Goal: Transaction & Acquisition: Purchase product/service

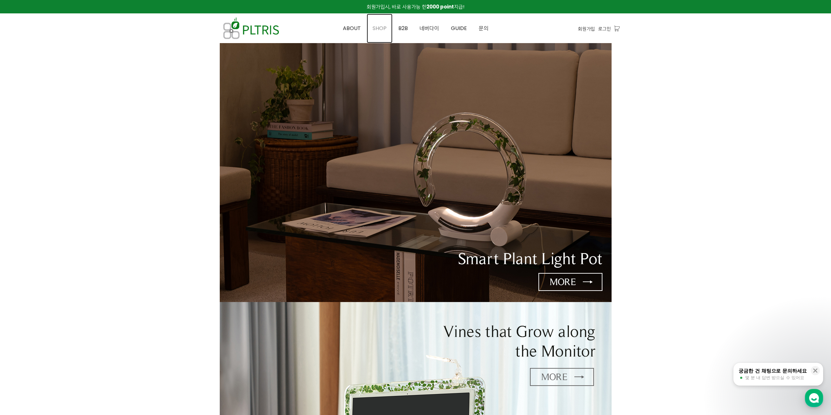
click at [386, 24] on span "SHOP" at bounding box center [380, 28] width 14 height 8
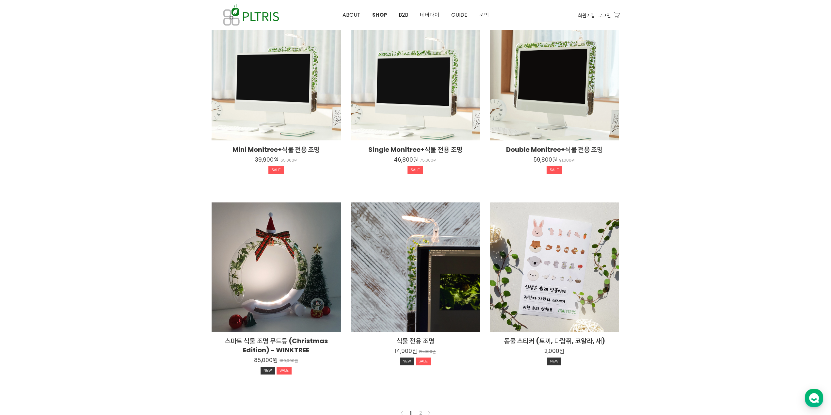
scroll to position [359, 0]
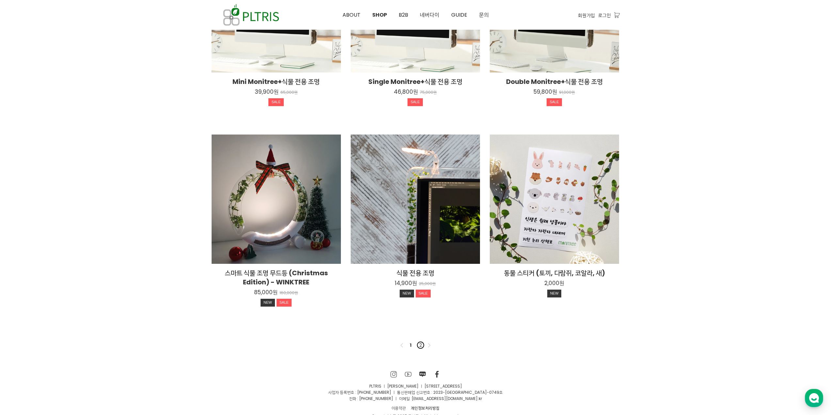
click at [420, 345] on link "2" at bounding box center [421, 345] width 8 height 8
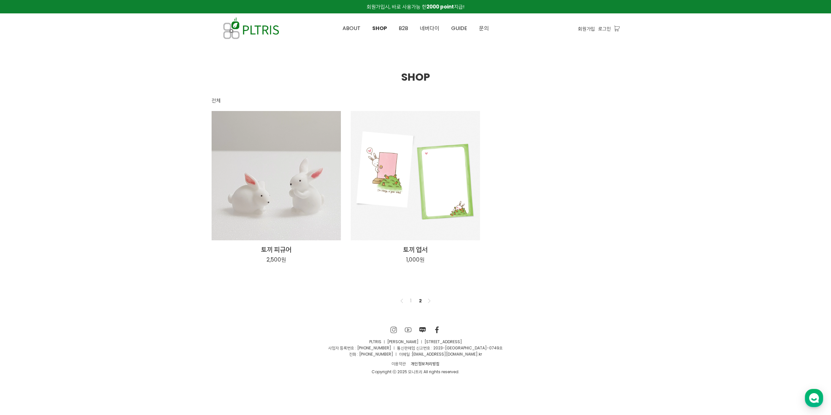
click at [413, 305] on nav "Previous 1 2 Next" at bounding box center [416, 300] width 408 height 21
click at [411, 302] on link "1" at bounding box center [411, 301] width 8 height 8
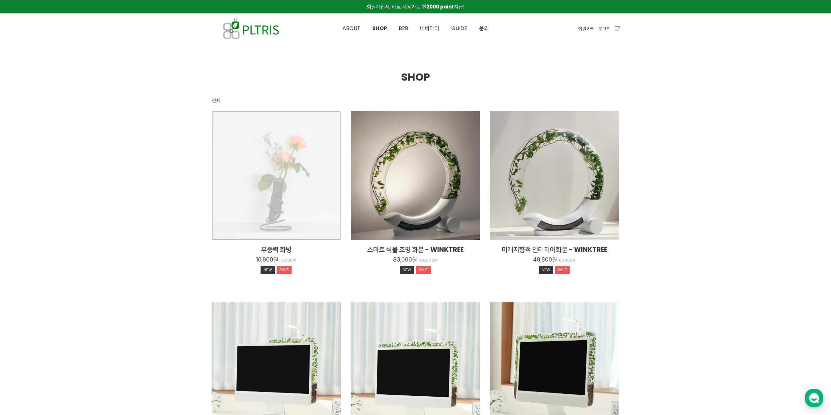
click at [242, 194] on div "무중력 화병 10,900원 15,000원 NEW SALE" at bounding box center [276, 175] width 129 height 129
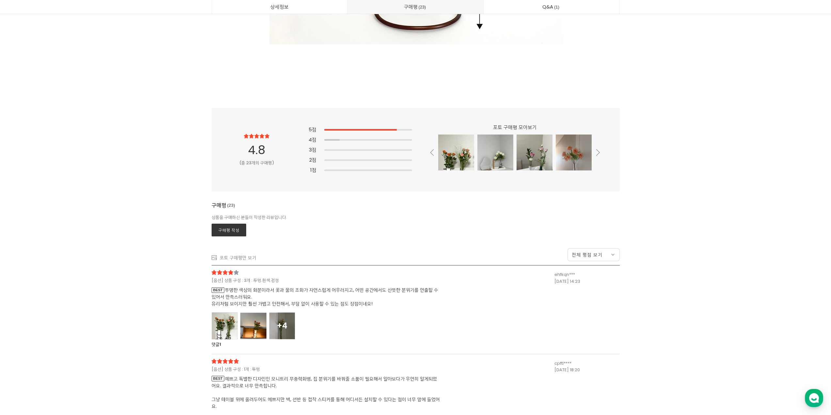
scroll to position [6172, 0]
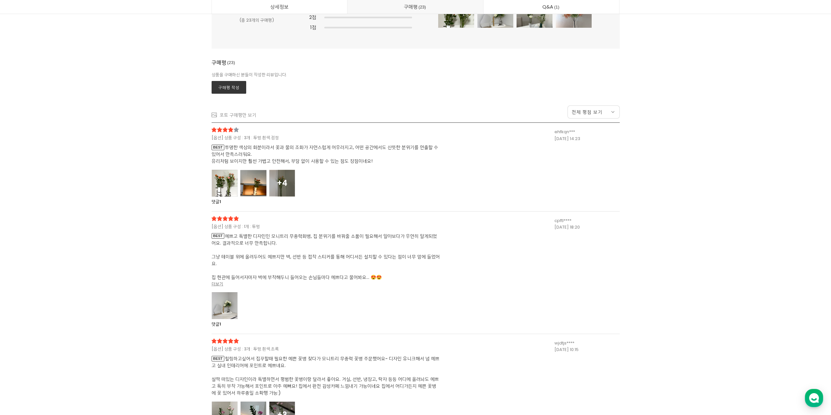
click at [226, 182] on div at bounding box center [225, 183] width 26 height 27
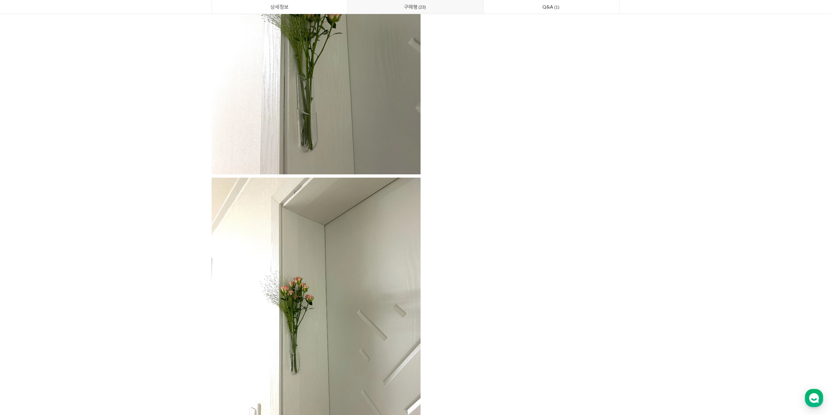
scroll to position [7152, 0]
